Goal: Transaction & Acquisition: Purchase product/service

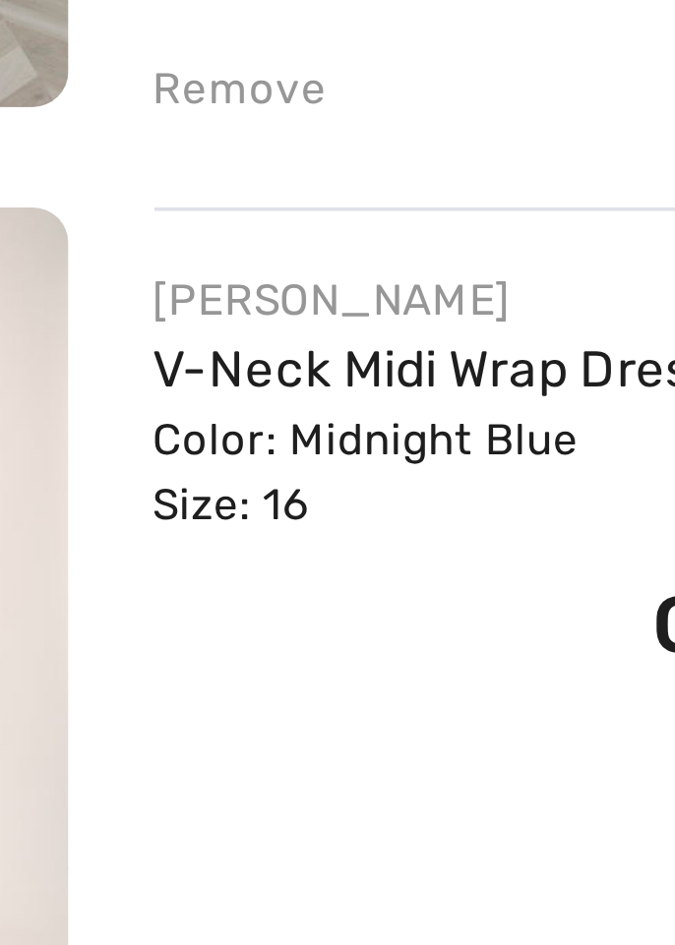
scroll to position [552, 0]
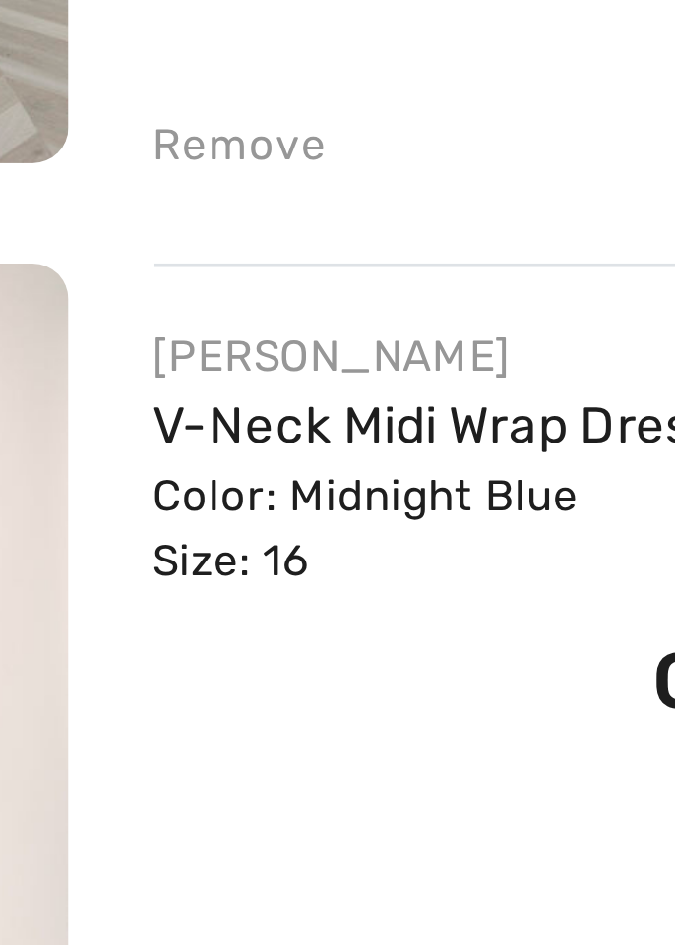
click at [222, 373] on link "V-Neck Midi Wrap Dress Style 254721" at bounding box center [320, 381] width 243 height 17
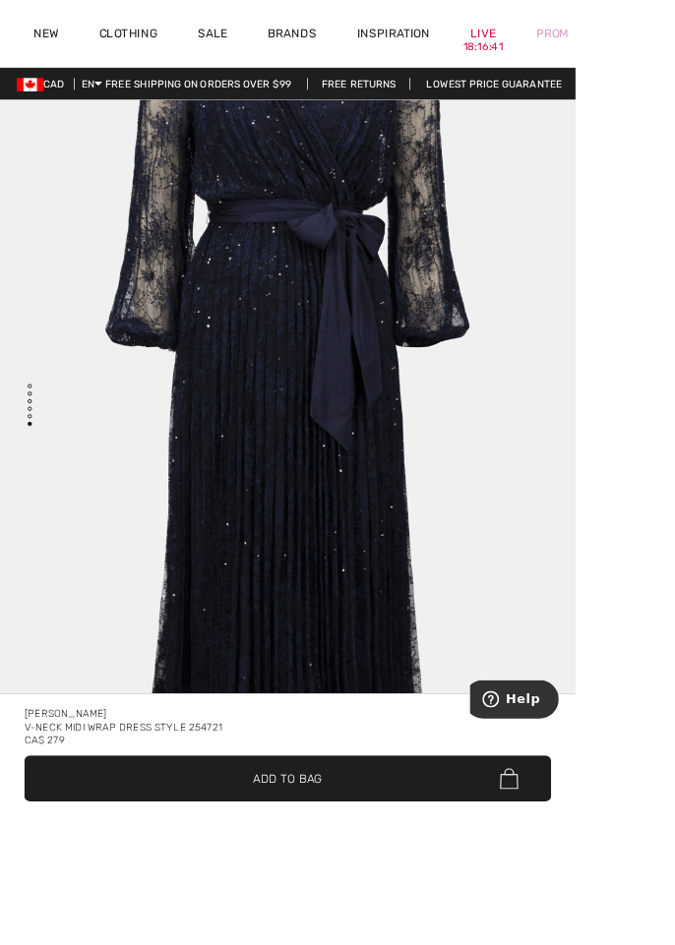
scroll to position [5441, 0]
click at [350, 925] on img "5 / 5" at bounding box center [337, 435] width 675 height 1012
click at [454, 845] on div "[PERSON_NAME]" at bounding box center [338, 837] width 618 height 16
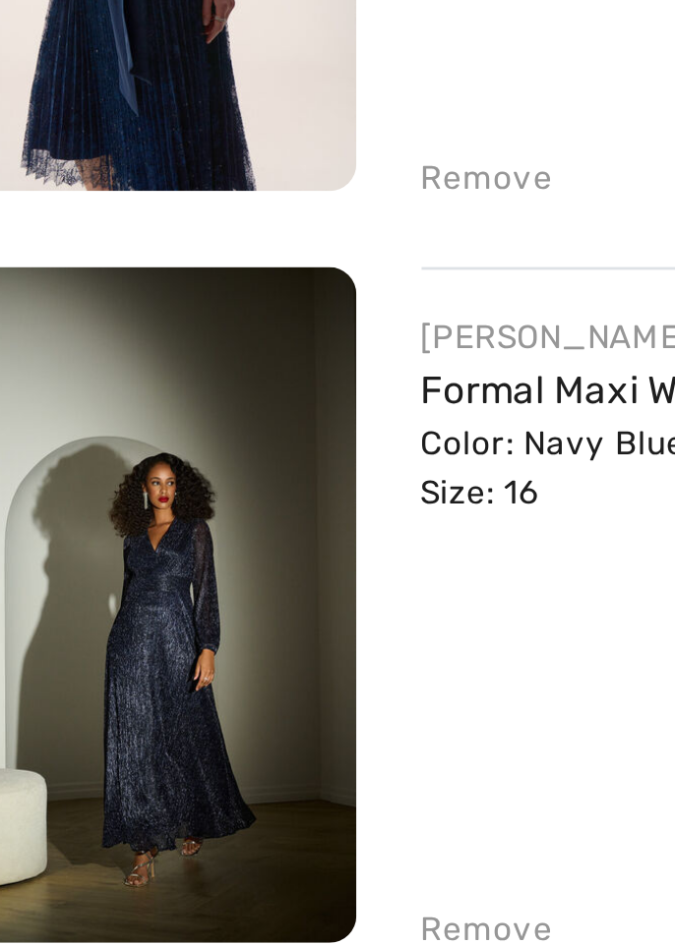
scroll to position [618, 0]
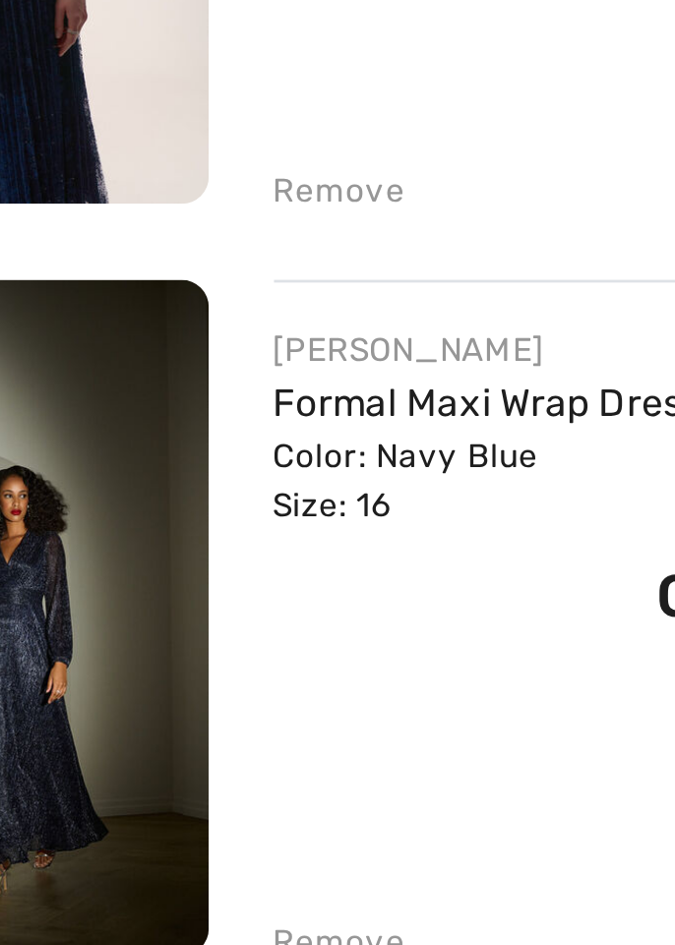
click at [216, 587] on link "Formal Maxi Wrap Dress Style 253780" at bounding box center [322, 586] width 247 height 17
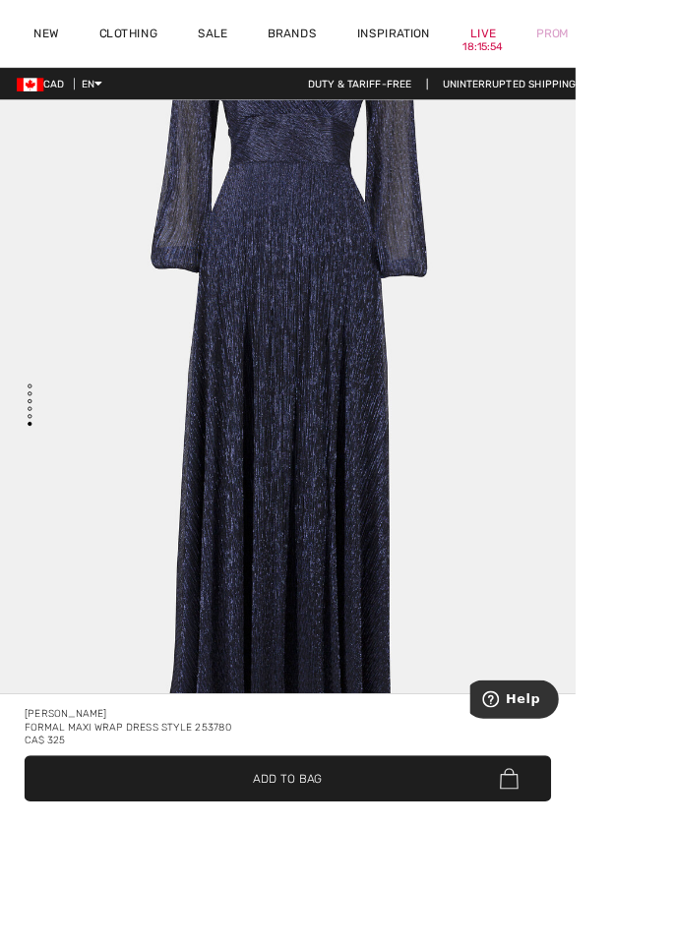
scroll to position [5441, 0]
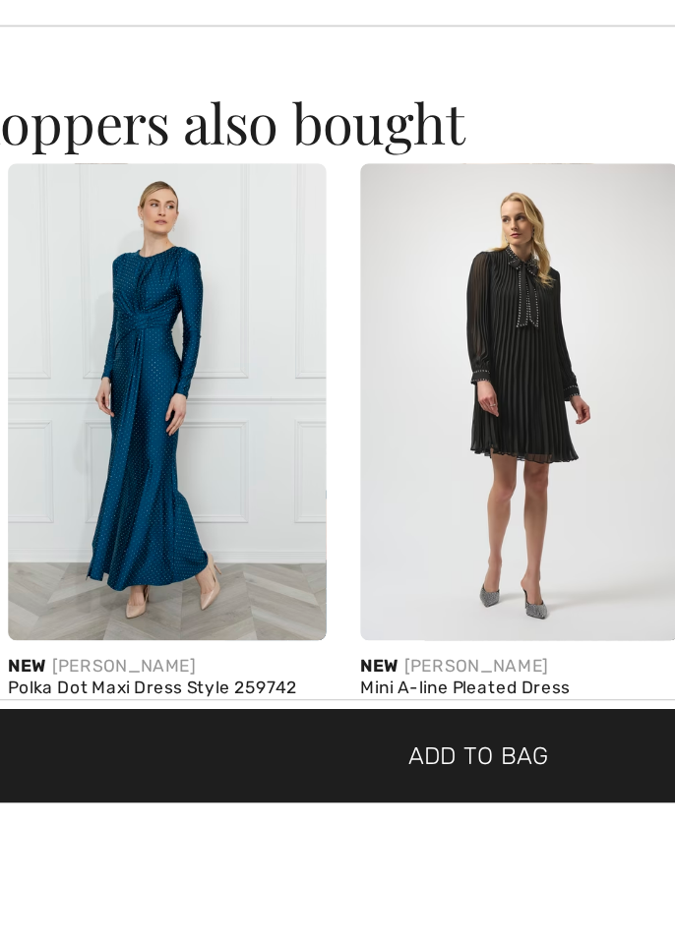
scroll to position [0, 375]
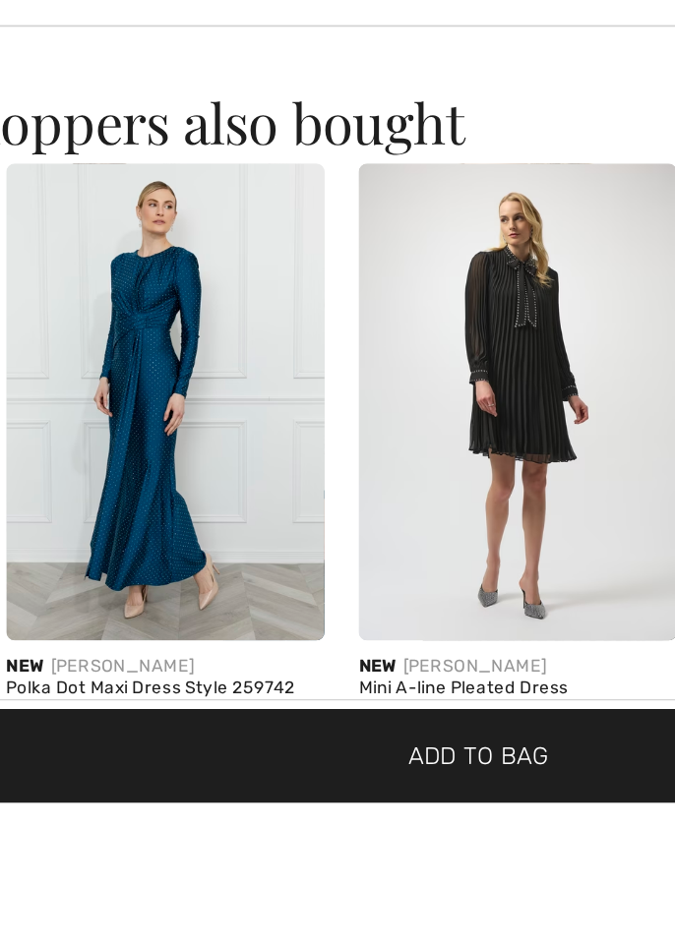
click at [167, 707] on img at bounding box center [157, 710] width 183 height 274
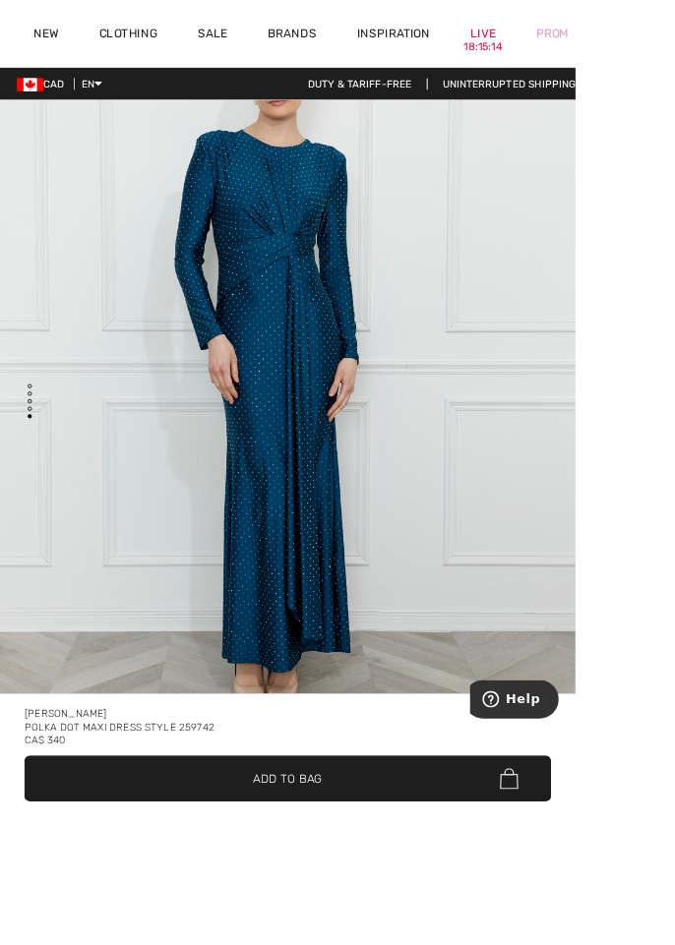
scroll to position [4428, 0]
click at [347, 940] on img "4 / 4" at bounding box center [337, 435] width 675 height 1012
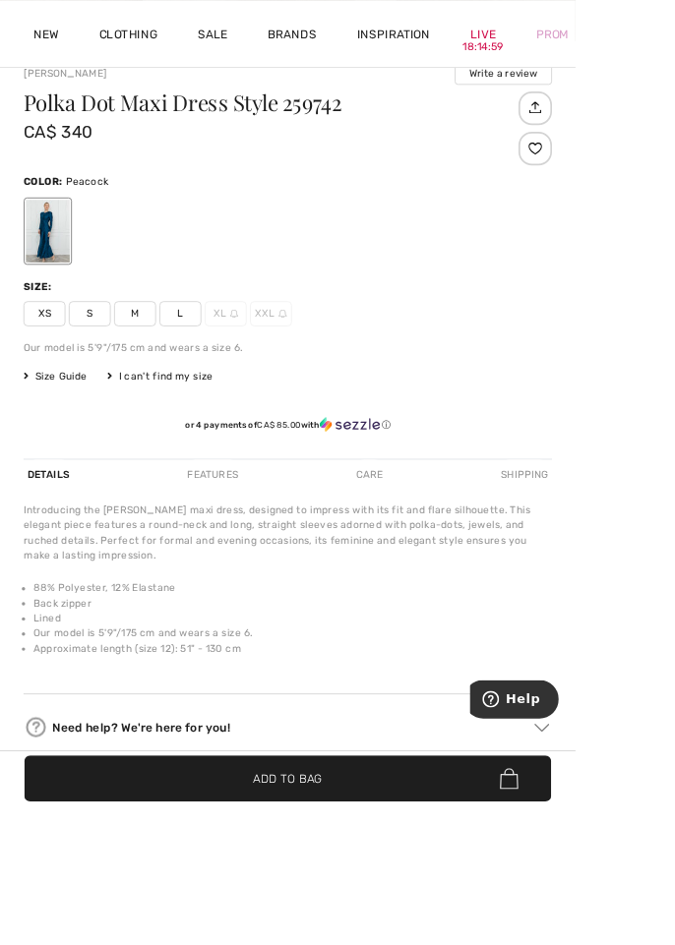
scroll to position [957, 0]
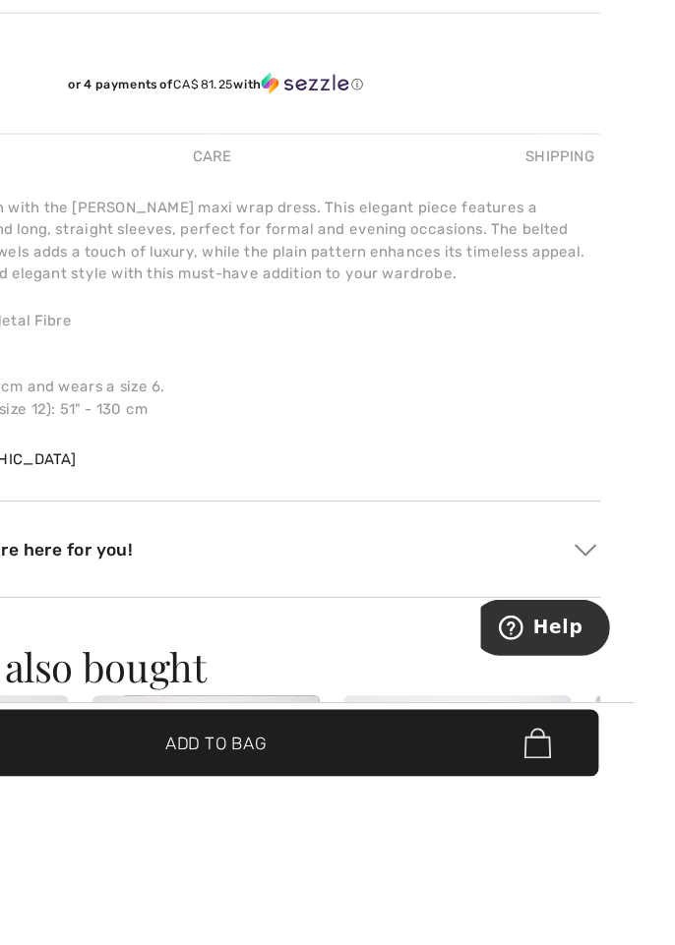
scroll to position [1185, 0]
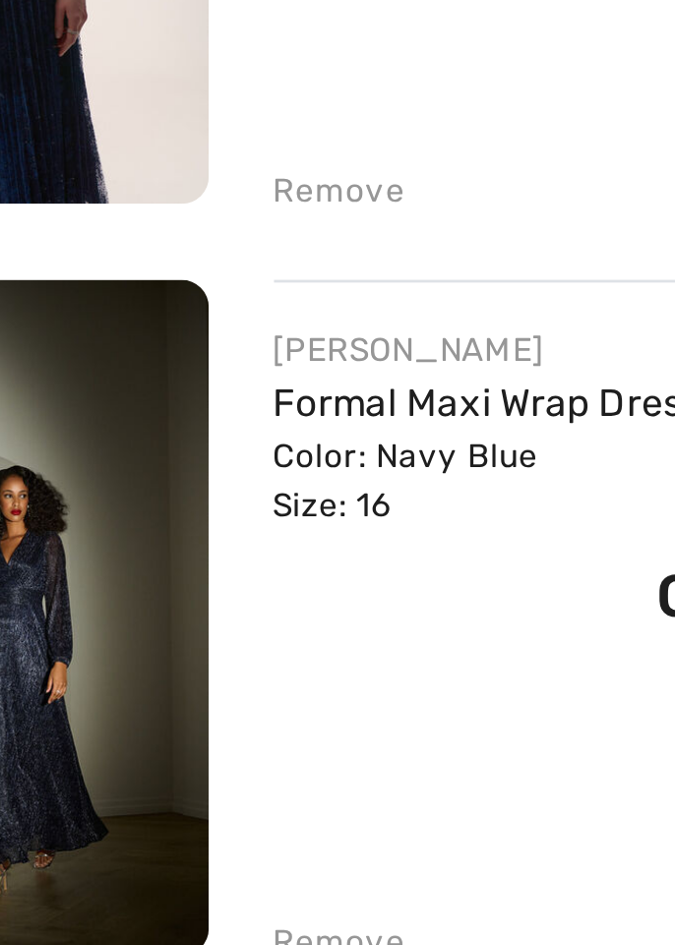
checkbox input "true"
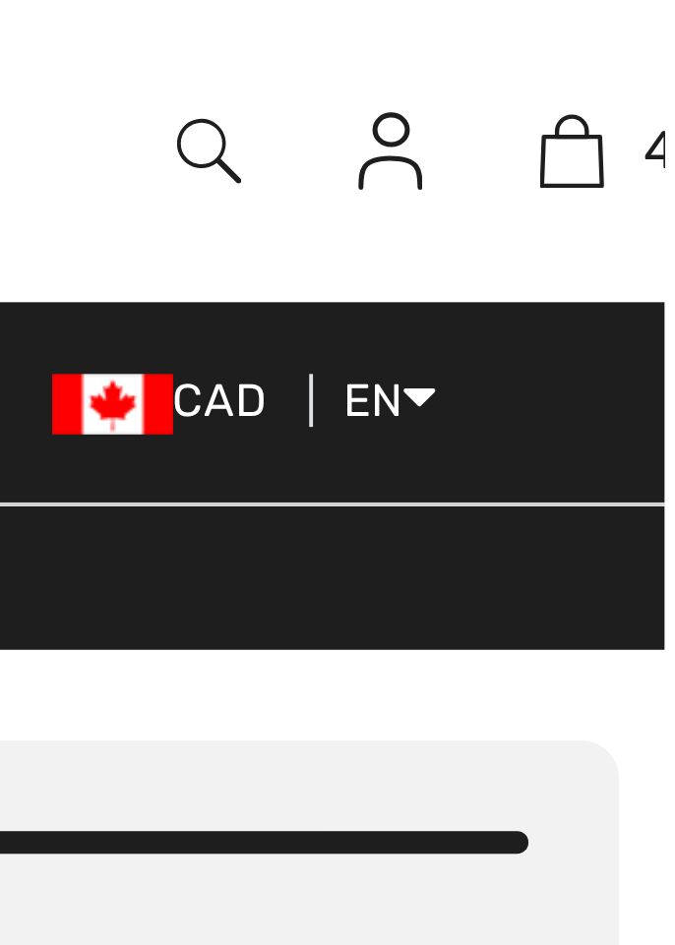
click at [647, 41] on img at bounding box center [650, 40] width 17 height 24
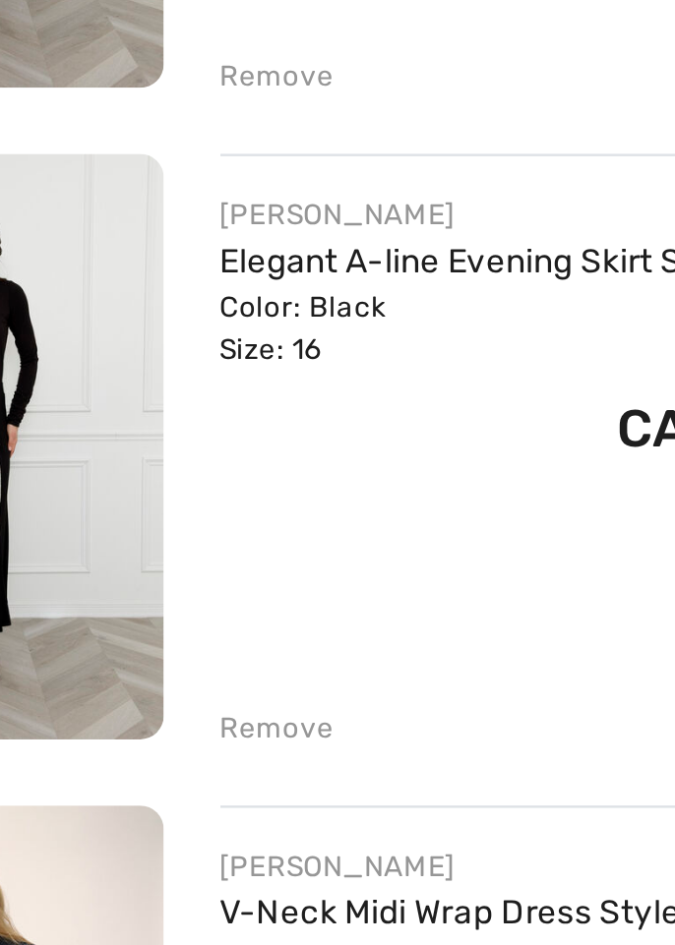
scroll to position [199, 0]
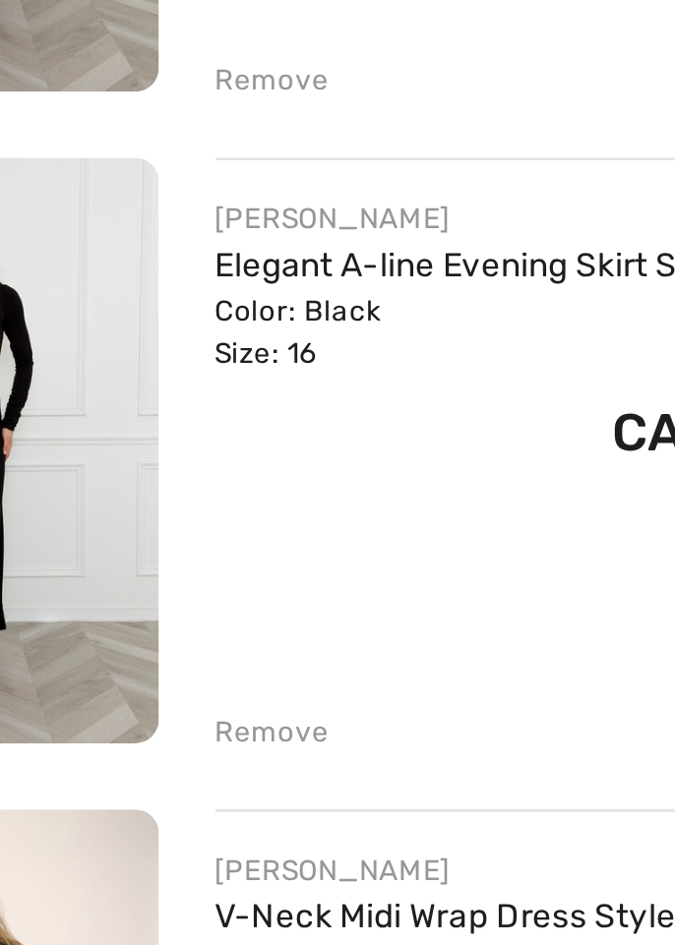
click at [217, 478] on div "Color: Black Size: 16" at bounding box center [333, 490] width 269 height 35
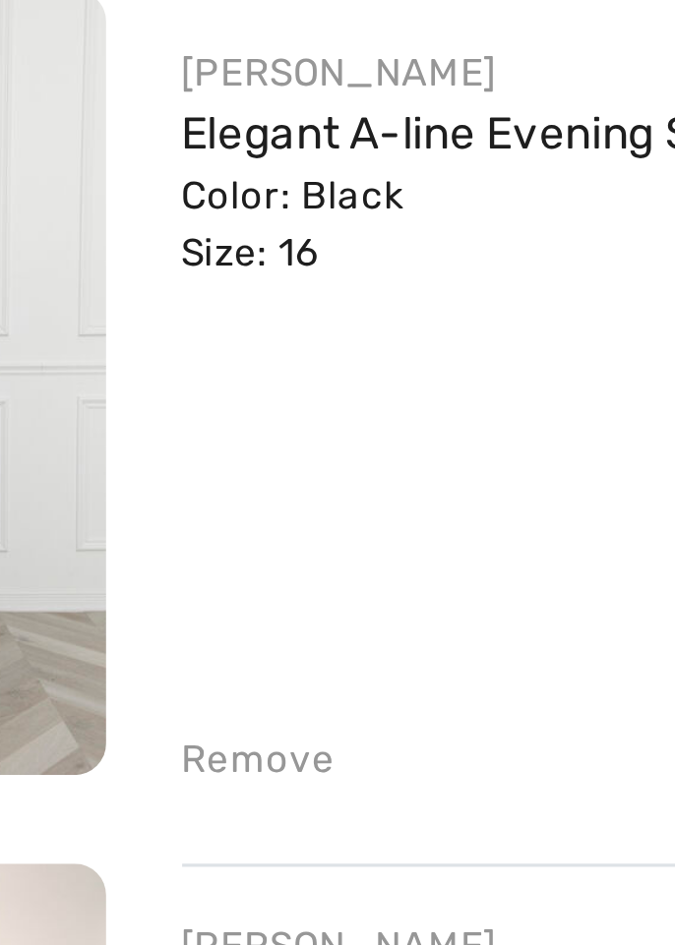
click at [213, 484] on div "Color: Black Size: 16" at bounding box center [333, 490] width 269 height 35
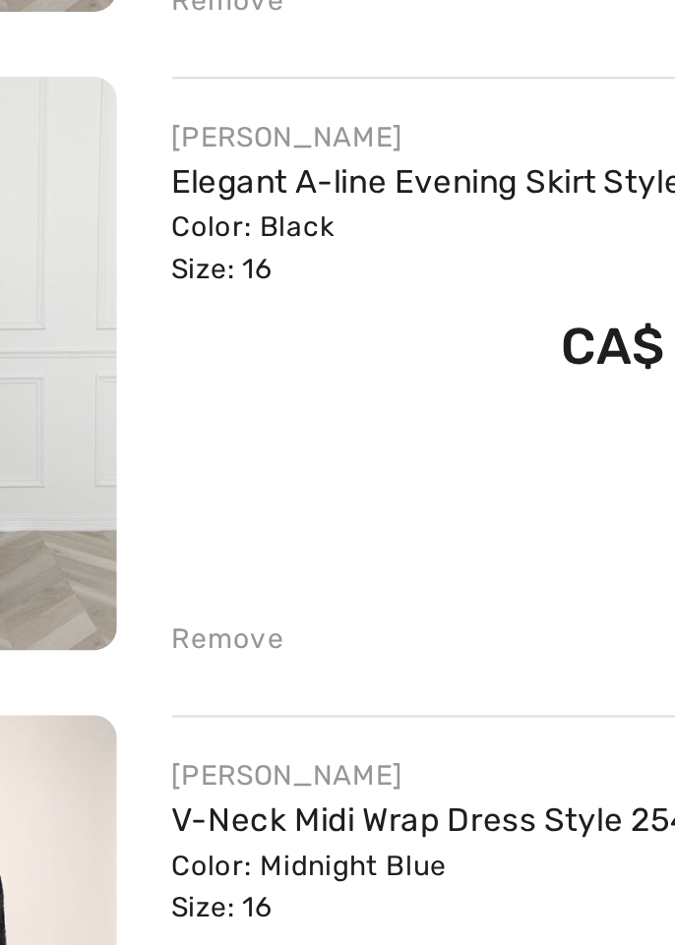
click at [151, 469] on img at bounding box center [93, 540] width 163 height 244
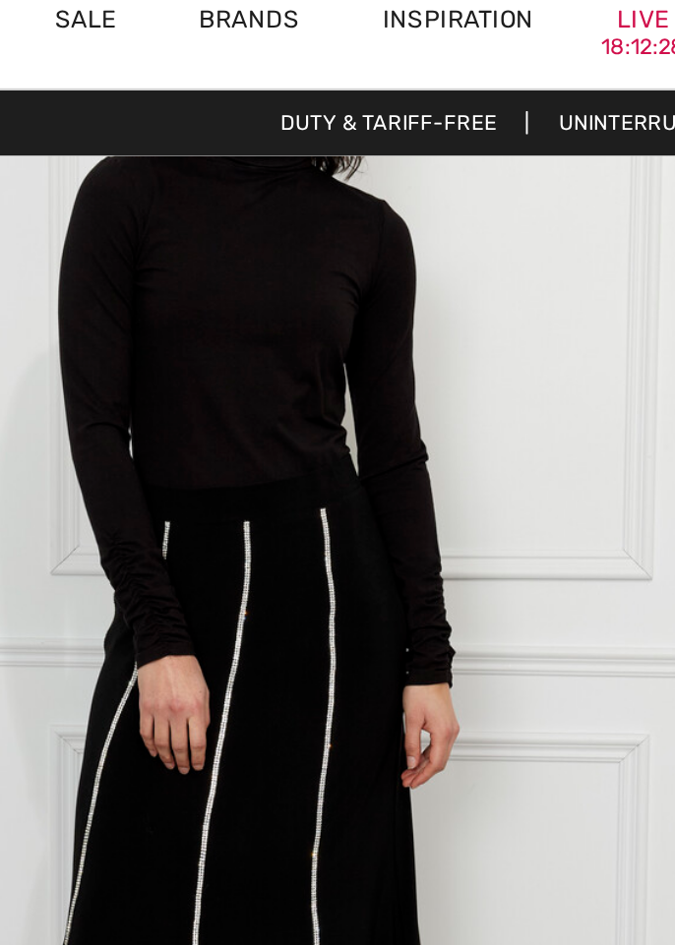
scroll to position [4428, 0]
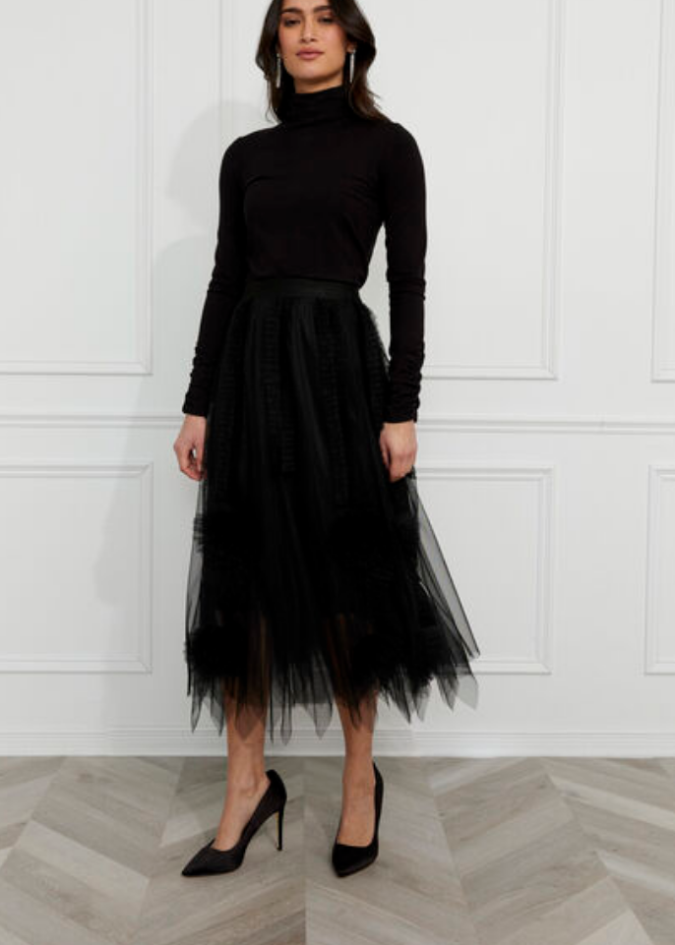
scroll to position [76, 0]
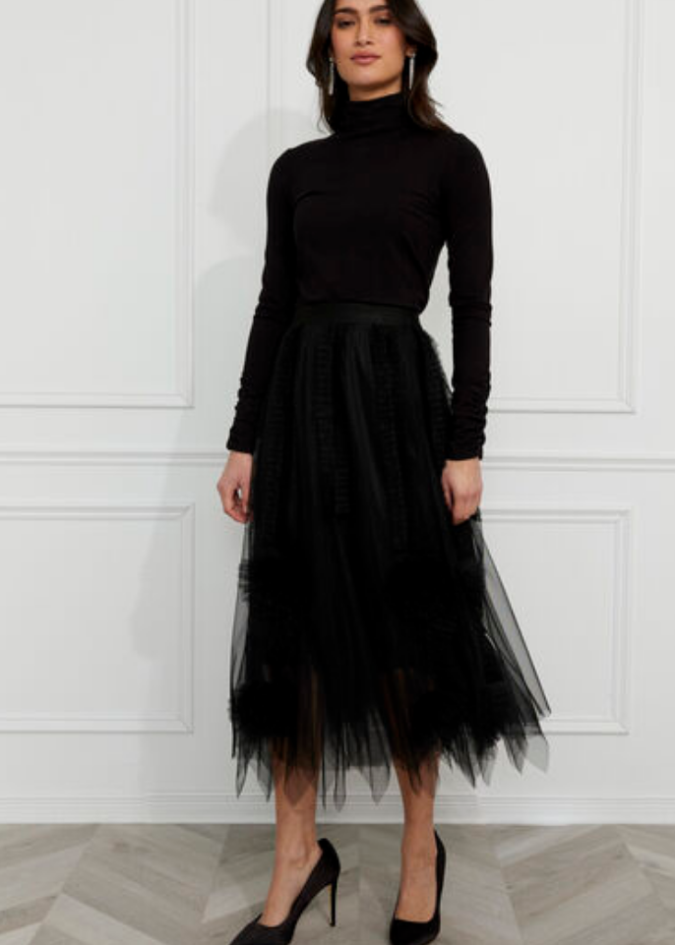
click at [69, 375] on img at bounding box center [93, 392] width 163 height 244
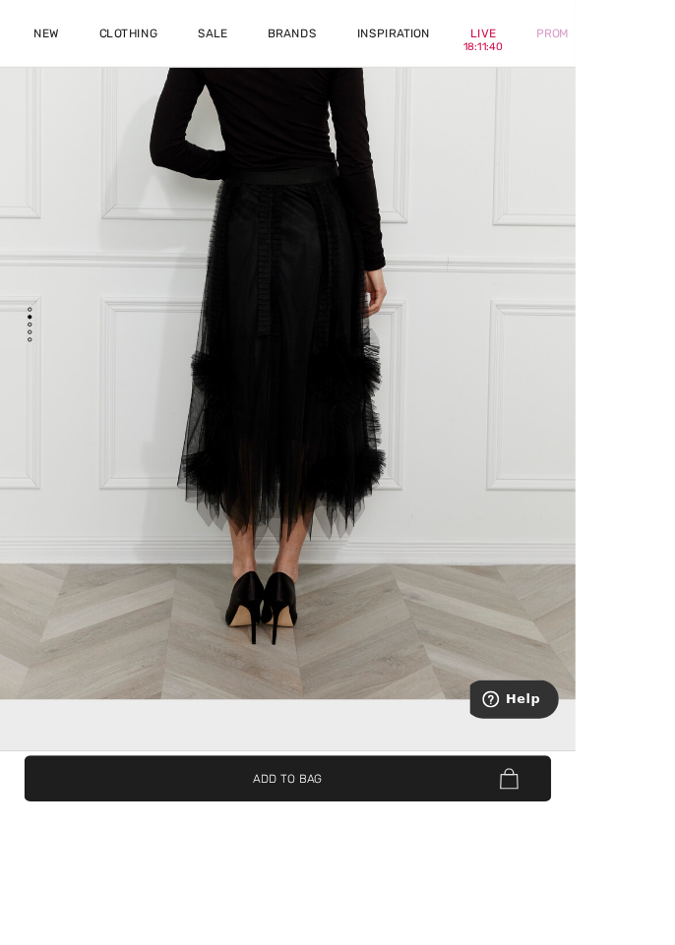
scroll to position [106, 0]
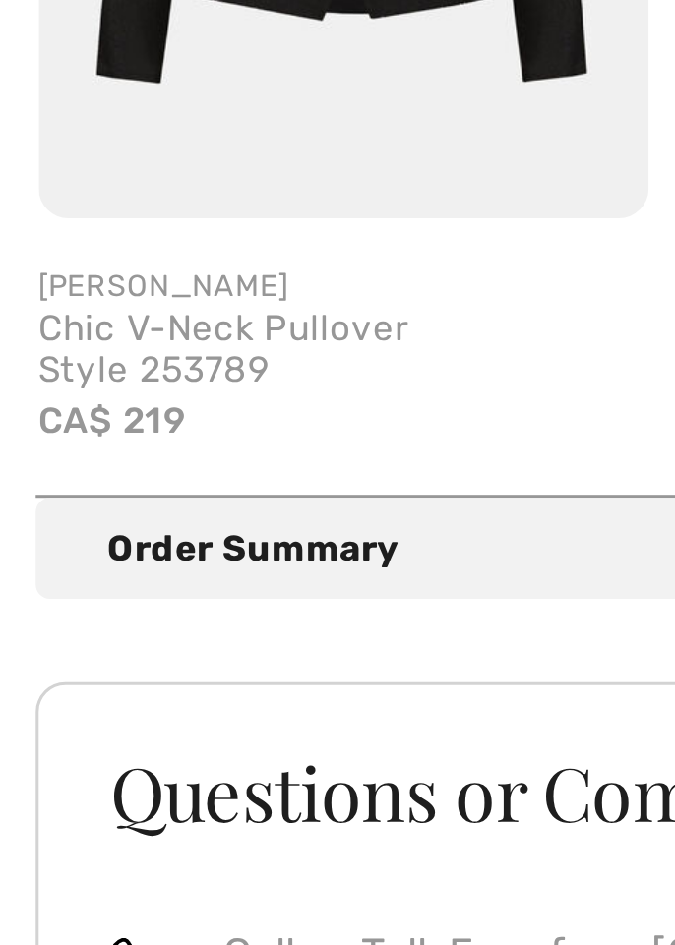
scroll to position [1149, 0]
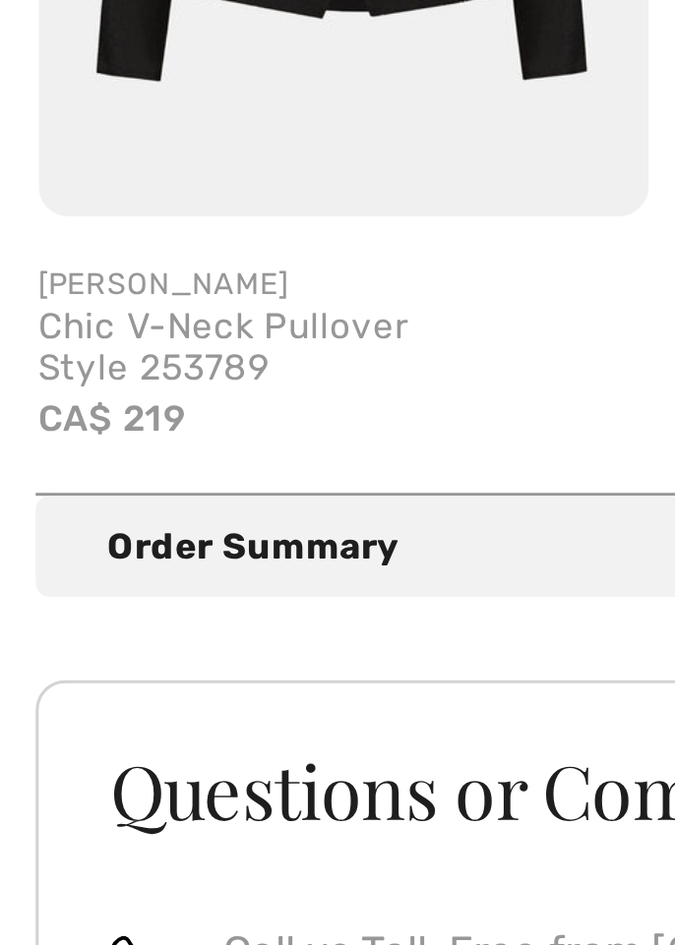
click at [51, 735] on span "CA$ 219" at bounding box center [37, 742] width 48 height 14
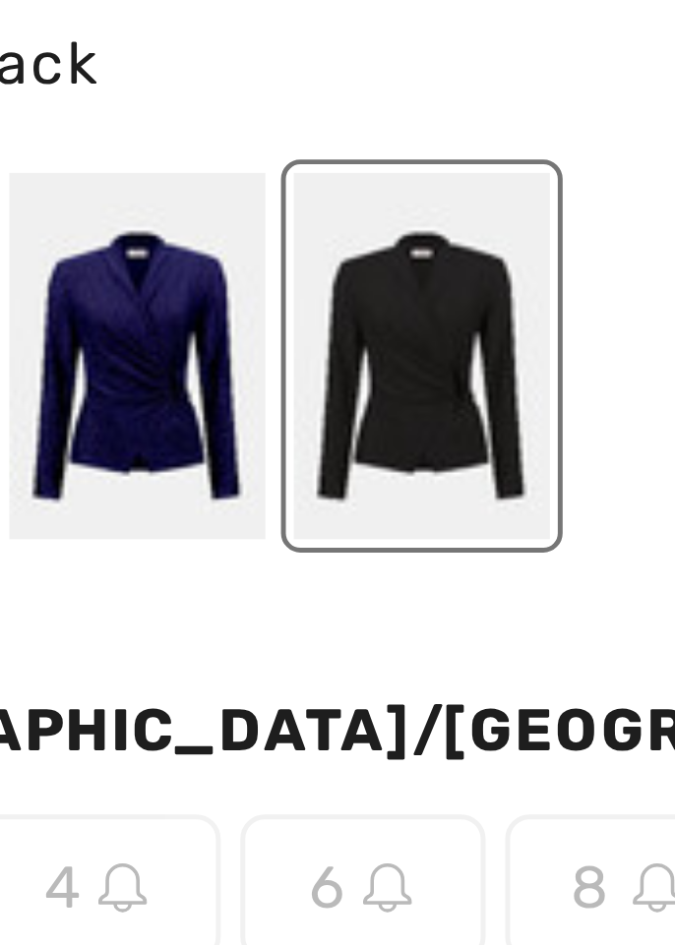
scroll to position [1154, 0]
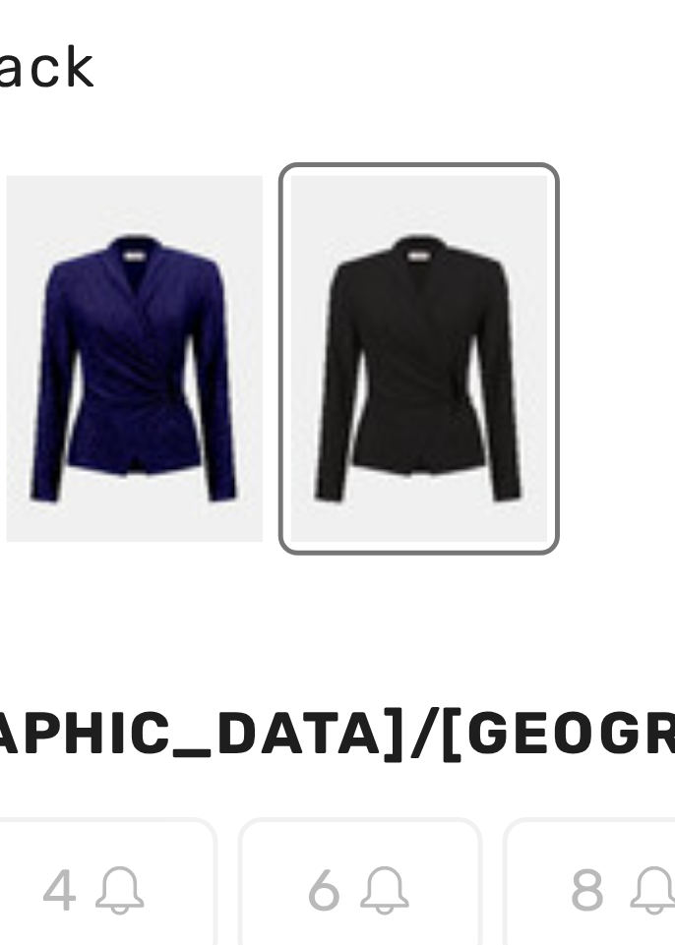
click at [381, 231] on div at bounding box center [355, 216] width 51 height 74
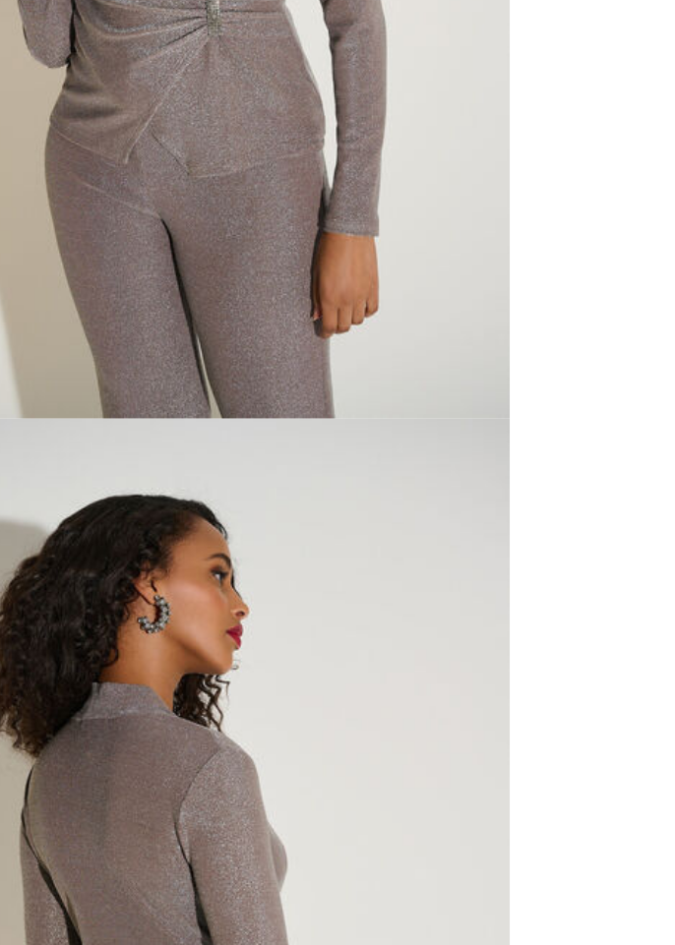
scroll to position [0, 0]
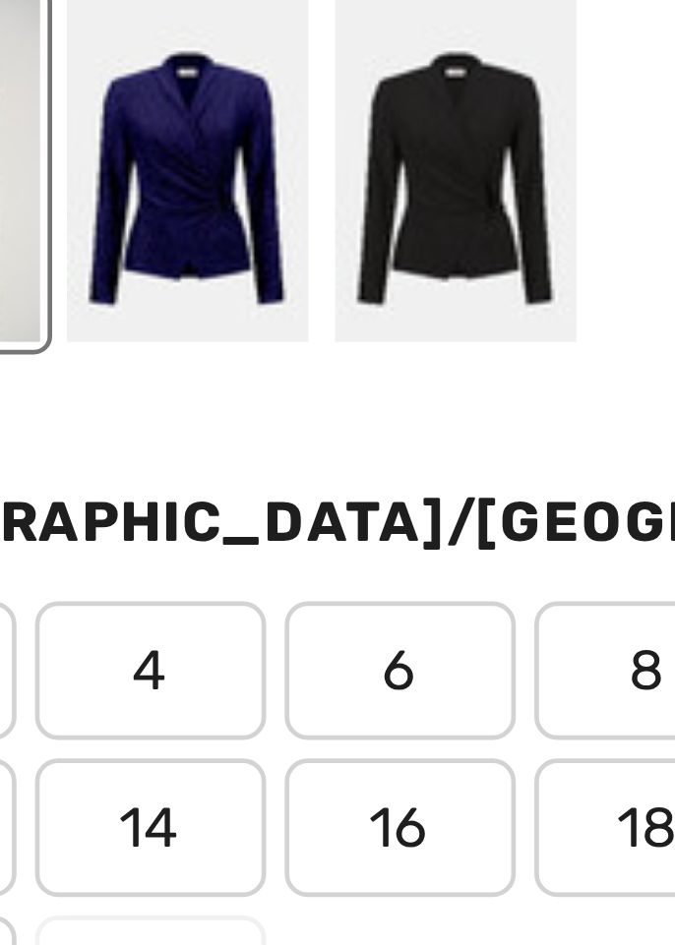
click at [438, 251] on div at bounding box center [412, 216] width 51 height 74
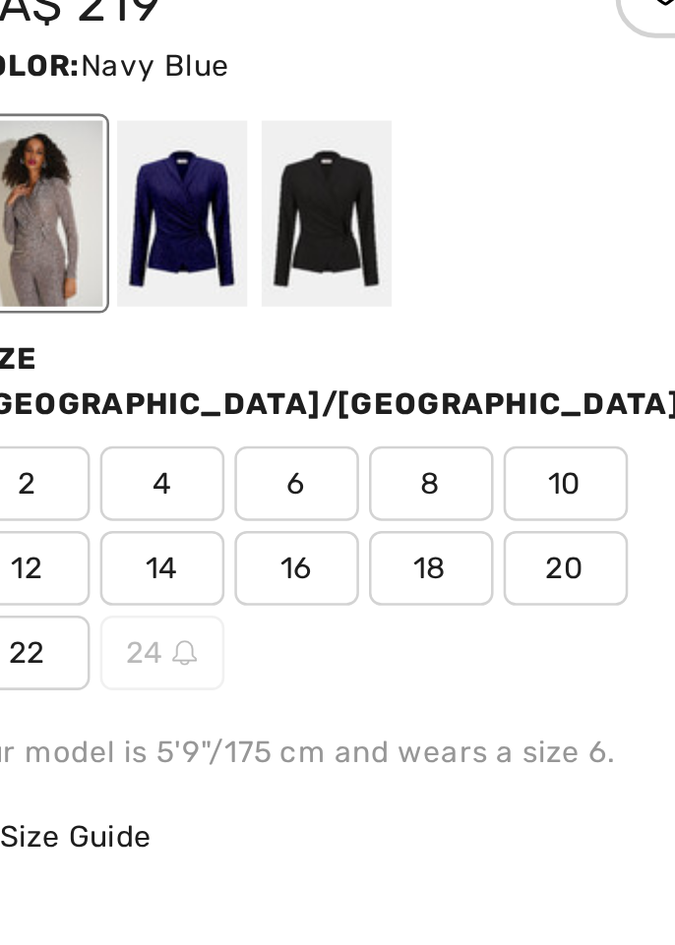
click at [433, 315] on div "2 4 6 8 10 12 14 16 18 20 22 24" at bounding box center [476, 356] width 296 height 96
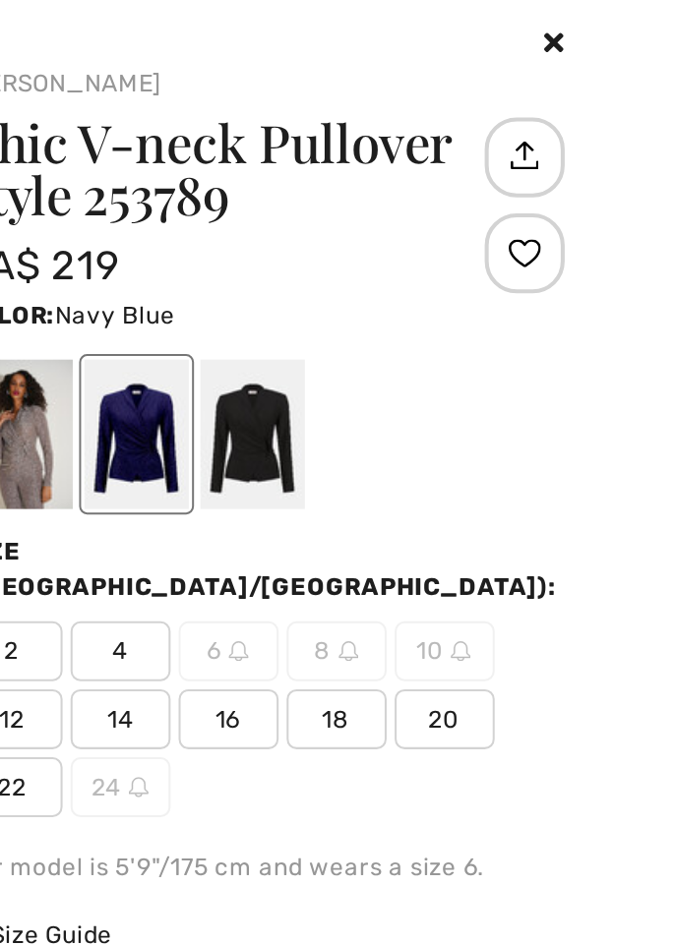
click at [495, 242] on div at bounding box center [469, 216] width 51 height 74
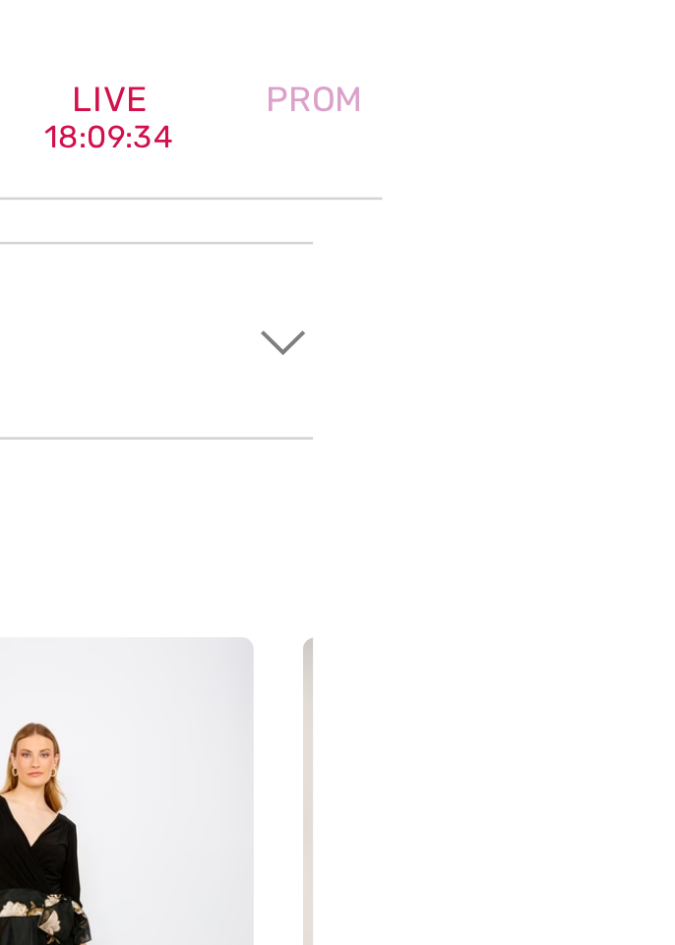
click at [674, 44] on div "Prom" at bounding box center [648, 39] width 86 height 81
click at [674, 38] on div "Prom" at bounding box center [648, 39] width 86 height 81
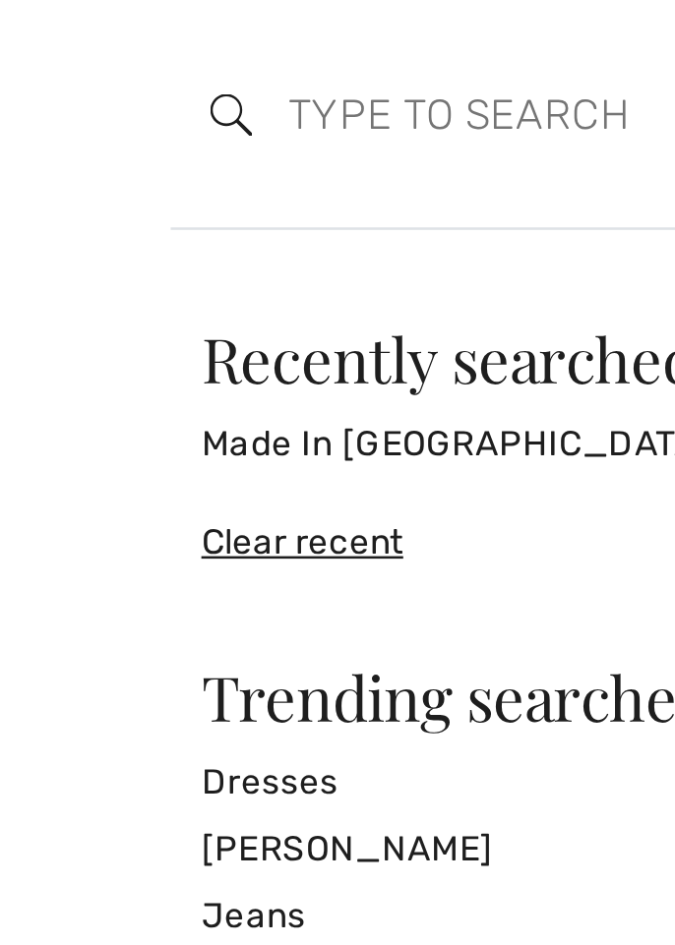
scroll to position [1824, 0]
click at [127, 46] on input "search" at bounding box center [283, 45] width 366 height 59
type input "R"
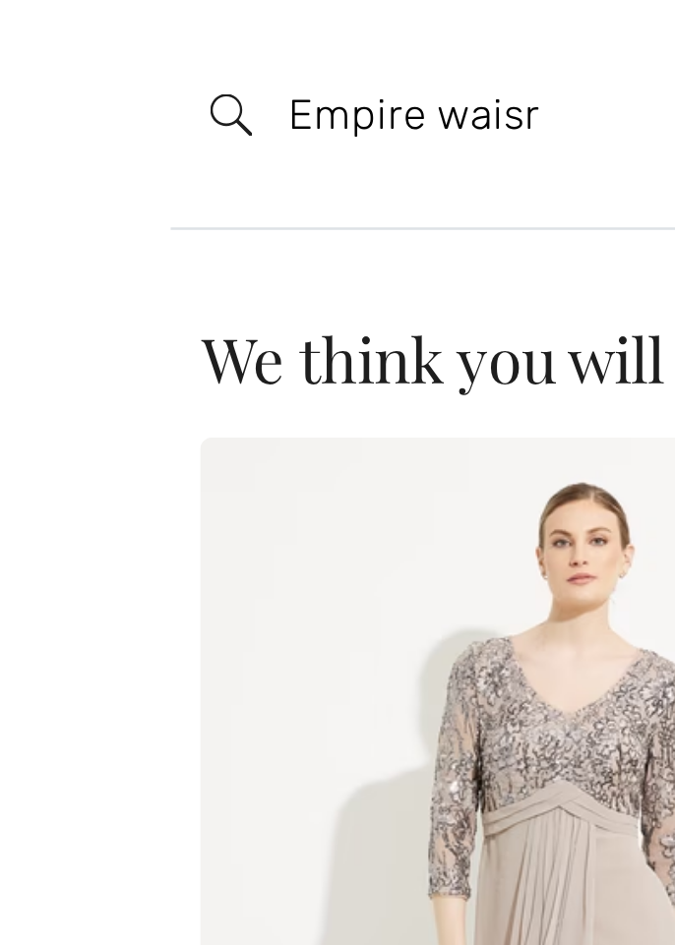
scroll to position [1806, 0]
type input "Empire waisr"
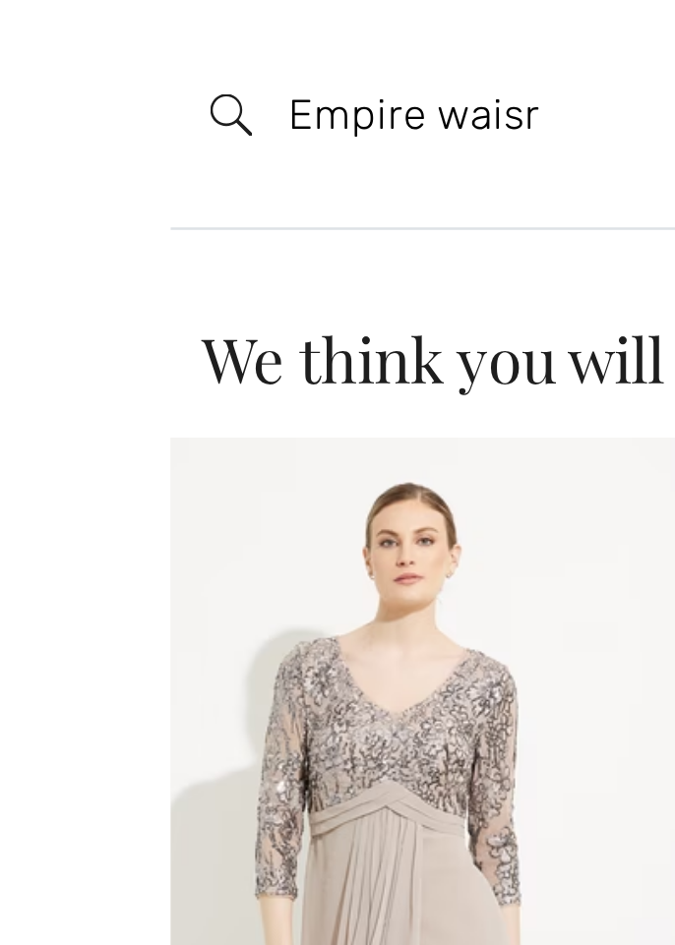
scroll to position [0, 0]
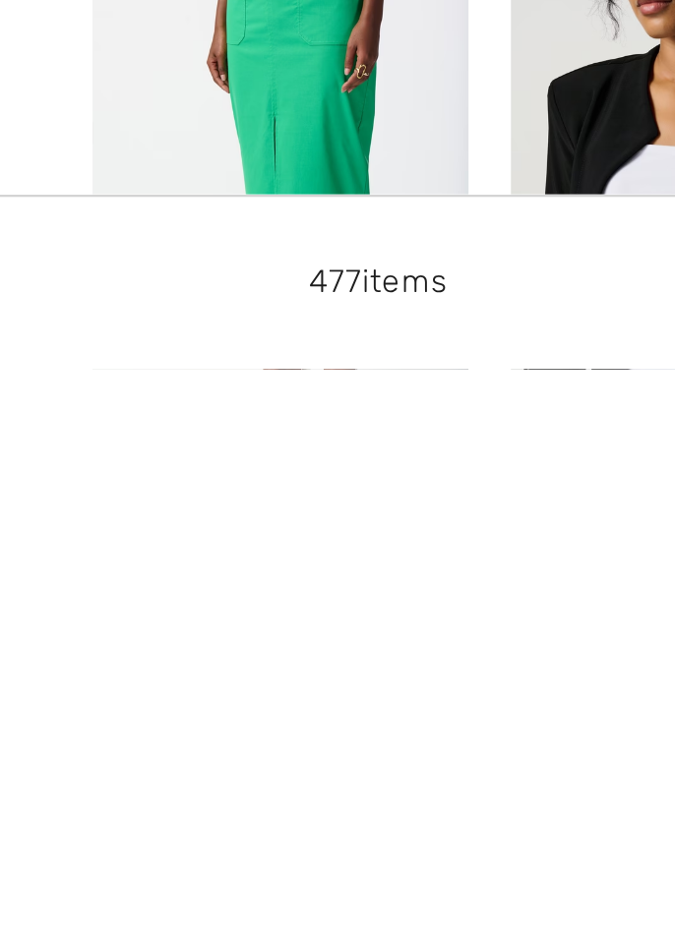
scroll to position [3461, 0]
